Goal: Task Accomplishment & Management: Manage account settings

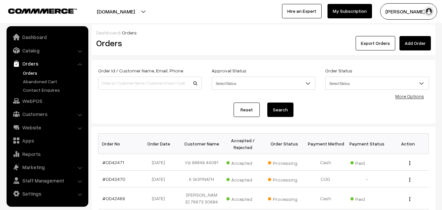
scroll to position [131, 0]
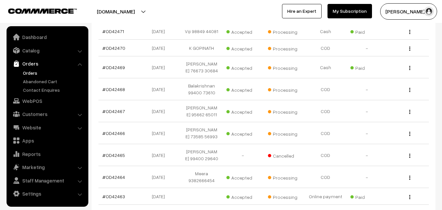
click at [30, 74] on link "Orders" at bounding box center [53, 72] width 65 height 7
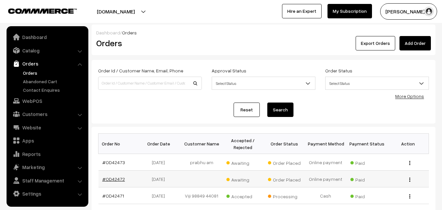
click at [113, 179] on link "#OD42472" at bounding box center [113, 179] width 23 height 6
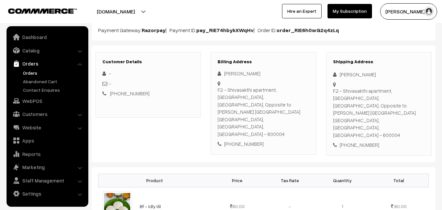
scroll to position [65, 0]
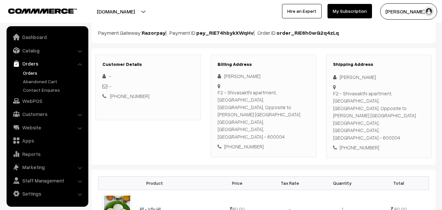
click at [245, 143] on div "[PHONE_NUMBER]" at bounding box center [264, 147] width 92 height 8
copy div "9731533227"
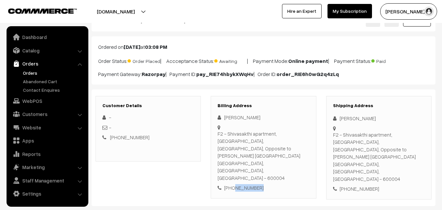
scroll to position [0, 0]
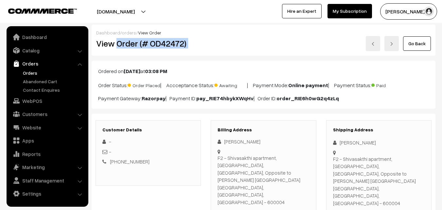
drag, startPoint x: 118, startPoint y: 40, endPoint x: 212, endPoint y: 45, distance: 93.4
click at [226, 41] on div "View Order (# OD42472) Go Back" at bounding box center [263, 43] width 344 height 15
copy div "Order (# OD42472)"
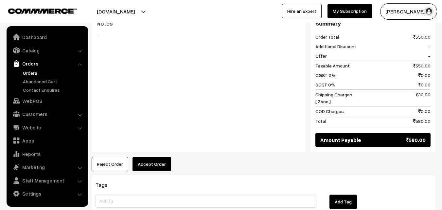
click at [151, 157] on button "Accept Order" at bounding box center [151, 164] width 39 height 14
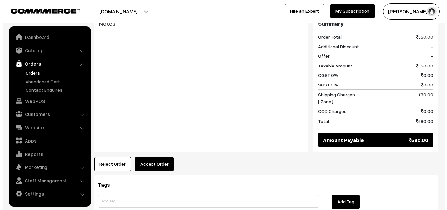
scroll to position [376, 0]
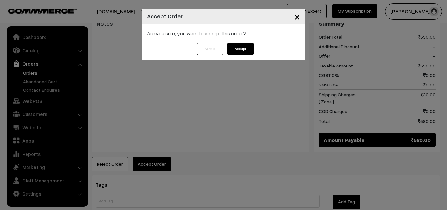
click at [232, 51] on button "Accept" at bounding box center [240, 49] width 26 height 12
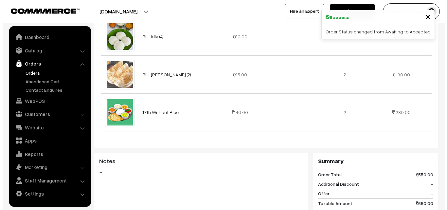
scroll to position [360, 0]
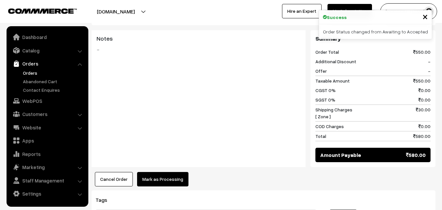
click at [154, 172] on button "Mark as Processing" at bounding box center [162, 179] width 51 height 14
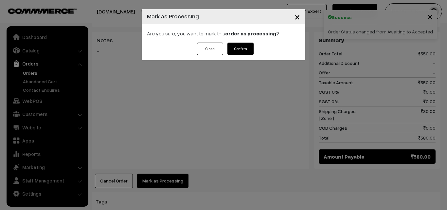
click at [241, 51] on button "Confirm" at bounding box center [240, 49] width 26 height 12
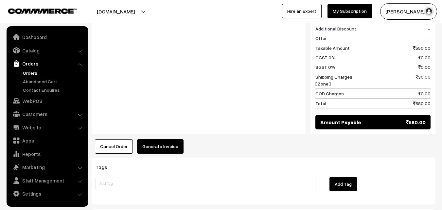
click at [156, 139] on button "Generate Invoice" at bounding box center [160, 146] width 46 height 14
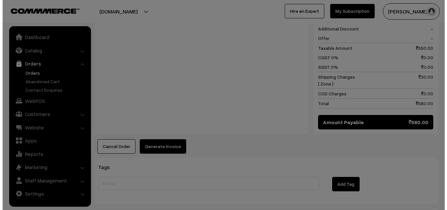
scroll to position [394, 0]
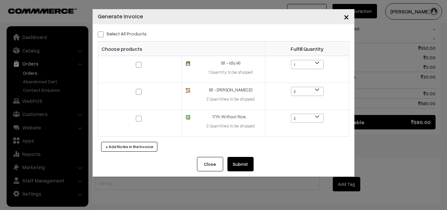
click at [128, 31] on label "Select All Products" at bounding box center [122, 33] width 49 height 7
click at [102, 31] on input "Select All Products" at bounding box center [100, 33] width 4 height 4
checkbox input "true"
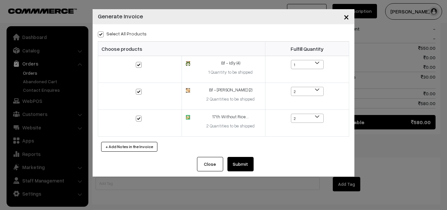
checkbox input "true"
click at [240, 164] on button "Submit" at bounding box center [240, 164] width 26 height 14
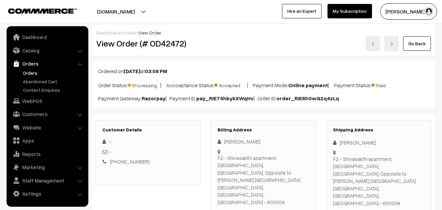
scroll to position [393, 0]
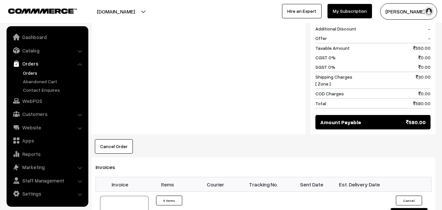
click at [36, 76] on link "Orders" at bounding box center [53, 72] width 65 height 7
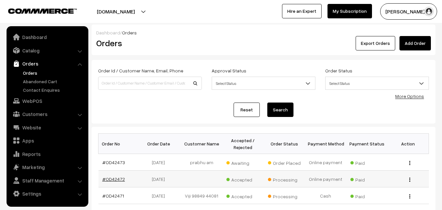
click at [116, 179] on link "#OD42472" at bounding box center [113, 179] width 23 height 6
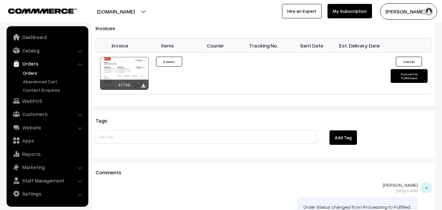
scroll to position [491, 0]
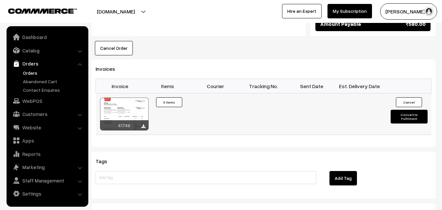
click at [127, 97] on div at bounding box center [124, 113] width 48 height 33
click at [30, 73] on link "Orders" at bounding box center [53, 72] width 65 height 7
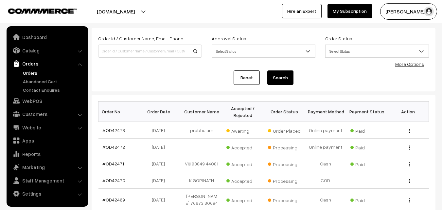
scroll to position [98, 0]
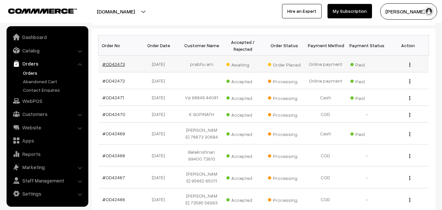
click at [114, 63] on link "#OD42473" at bounding box center [113, 64] width 23 height 6
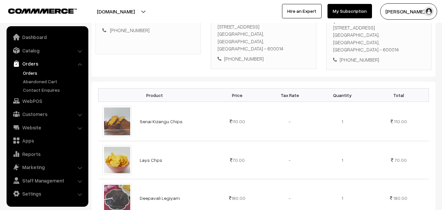
scroll to position [131, 0]
click at [245, 55] on div "[PHONE_NUMBER]" at bounding box center [264, 59] width 92 height 8
copy div "6379309275"
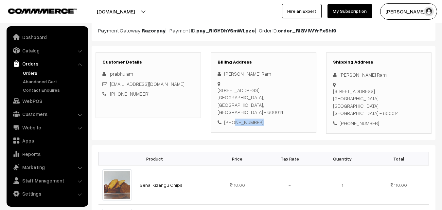
scroll to position [65, 0]
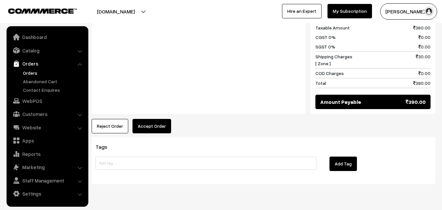
click at [145, 121] on button "Accept Order" at bounding box center [151, 126] width 39 height 14
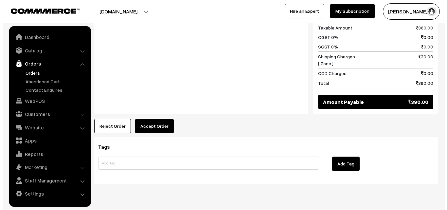
scroll to position [394, 0]
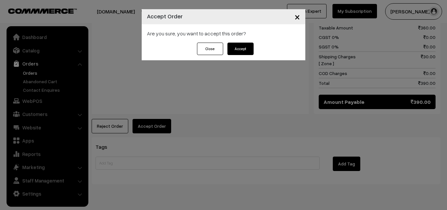
click at [244, 54] on button "Accept" at bounding box center [240, 49] width 26 height 12
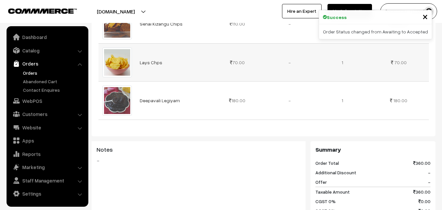
scroll to position [229, 0]
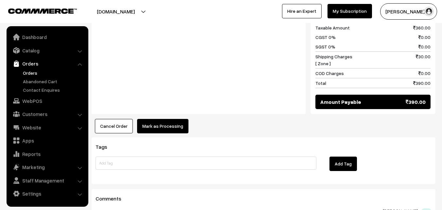
click at [162, 120] on button "Mark as Processing" at bounding box center [162, 126] width 51 height 14
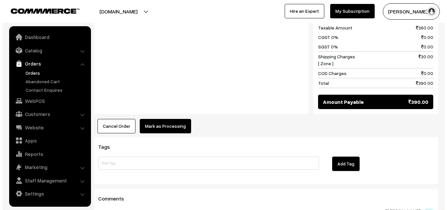
scroll to position [394, 0]
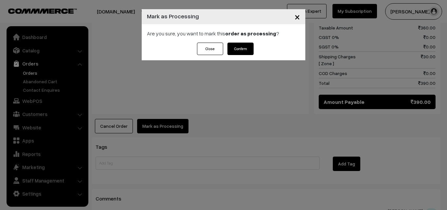
click at [243, 45] on button "Confirm" at bounding box center [240, 49] width 26 height 12
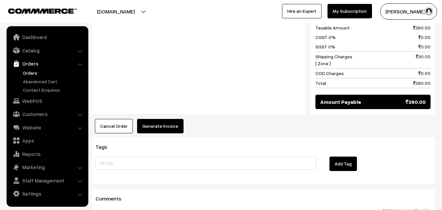
click at [155, 120] on button "Generate Invoice" at bounding box center [160, 126] width 46 height 14
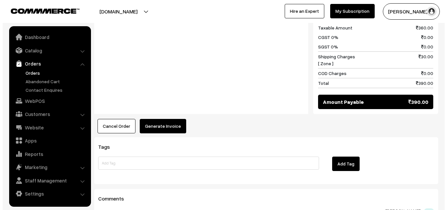
scroll to position [394, 0]
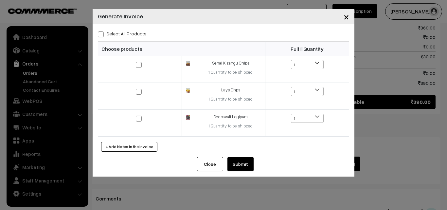
click at [129, 36] on label "Select All Products" at bounding box center [122, 33] width 49 height 7
click at [102, 35] on input "Select All Products" at bounding box center [100, 33] width 4 height 4
checkbox input "true"
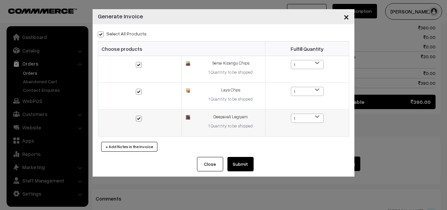
checkbox input "true"
drag, startPoint x: 247, startPoint y: 163, endPoint x: 162, endPoint y: 162, distance: 84.7
click at [245, 161] on button "Submit" at bounding box center [240, 164] width 26 height 14
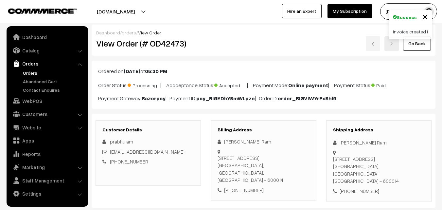
scroll to position [393, 0]
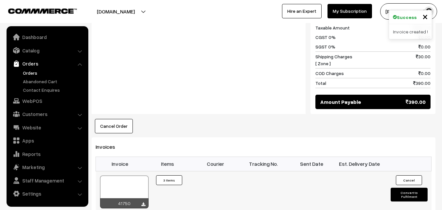
click at [119, 181] on div at bounding box center [124, 191] width 48 height 33
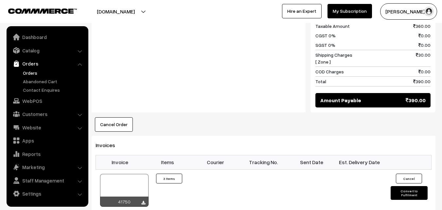
click at [27, 71] on link "Orders" at bounding box center [53, 72] width 65 height 7
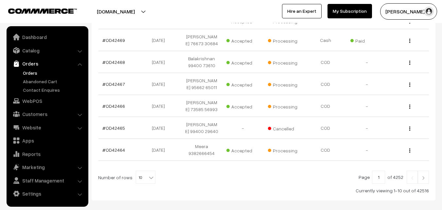
scroll to position [199, 0]
